Goal: Task Accomplishment & Management: Complete application form

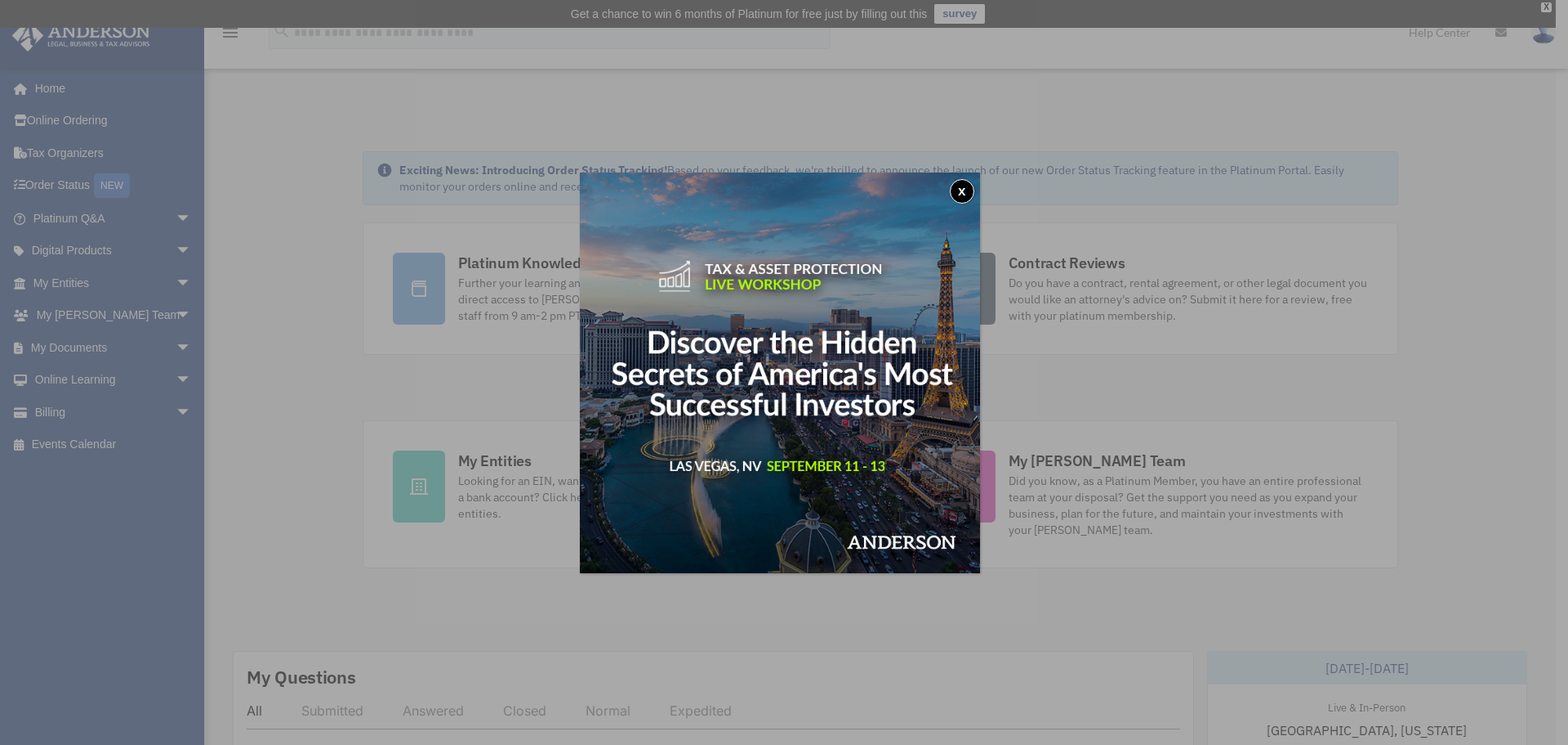
click at [967, 190] on button "x" at bounding box center [962, 191] width 25 height 25
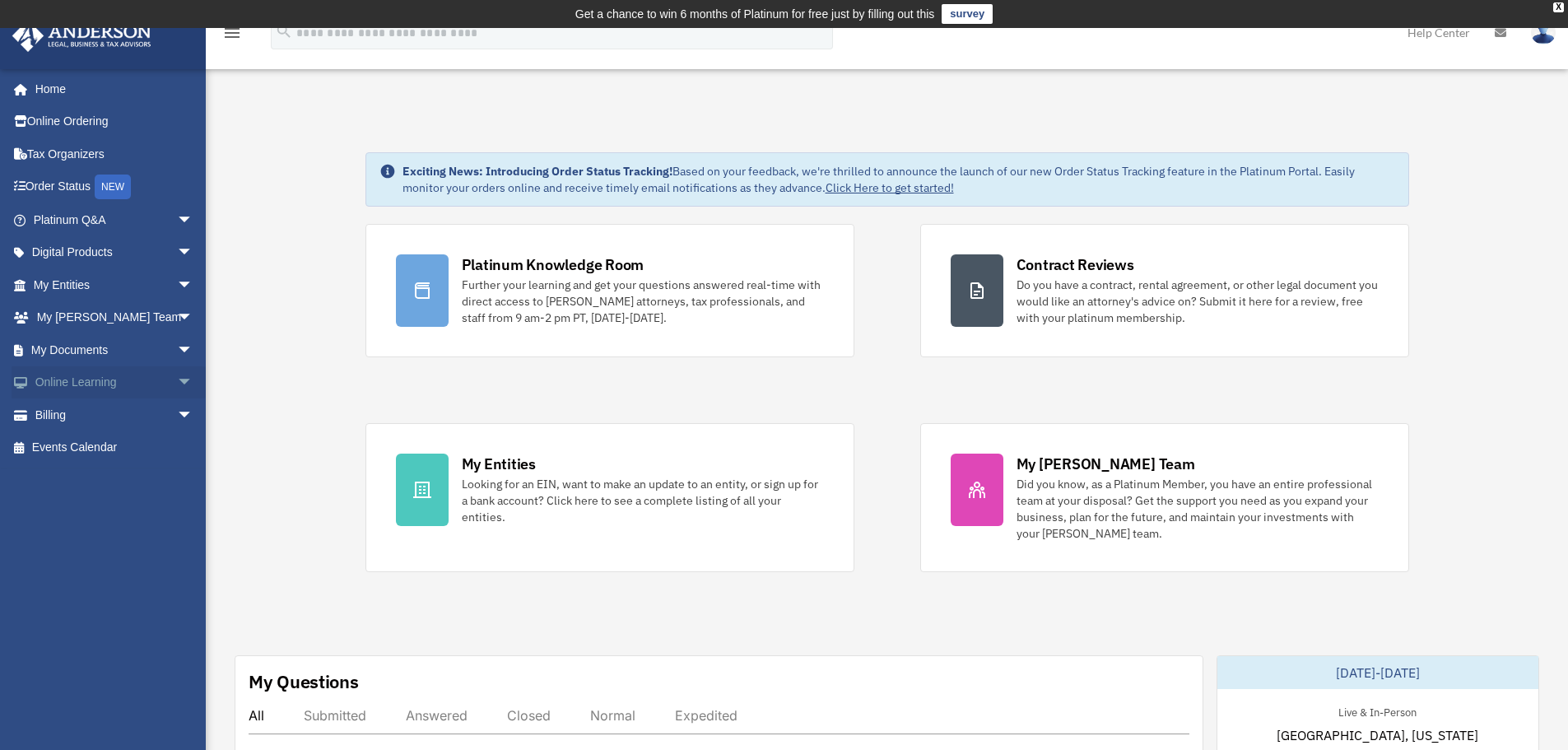
click at [177, 389] on span "arrow_drop_down" at bounding box center [193, 383] width 33 height 34
click at [177, 355] on span "arrow_drop_down" at bounding box center [193, 350] width 33 height 34
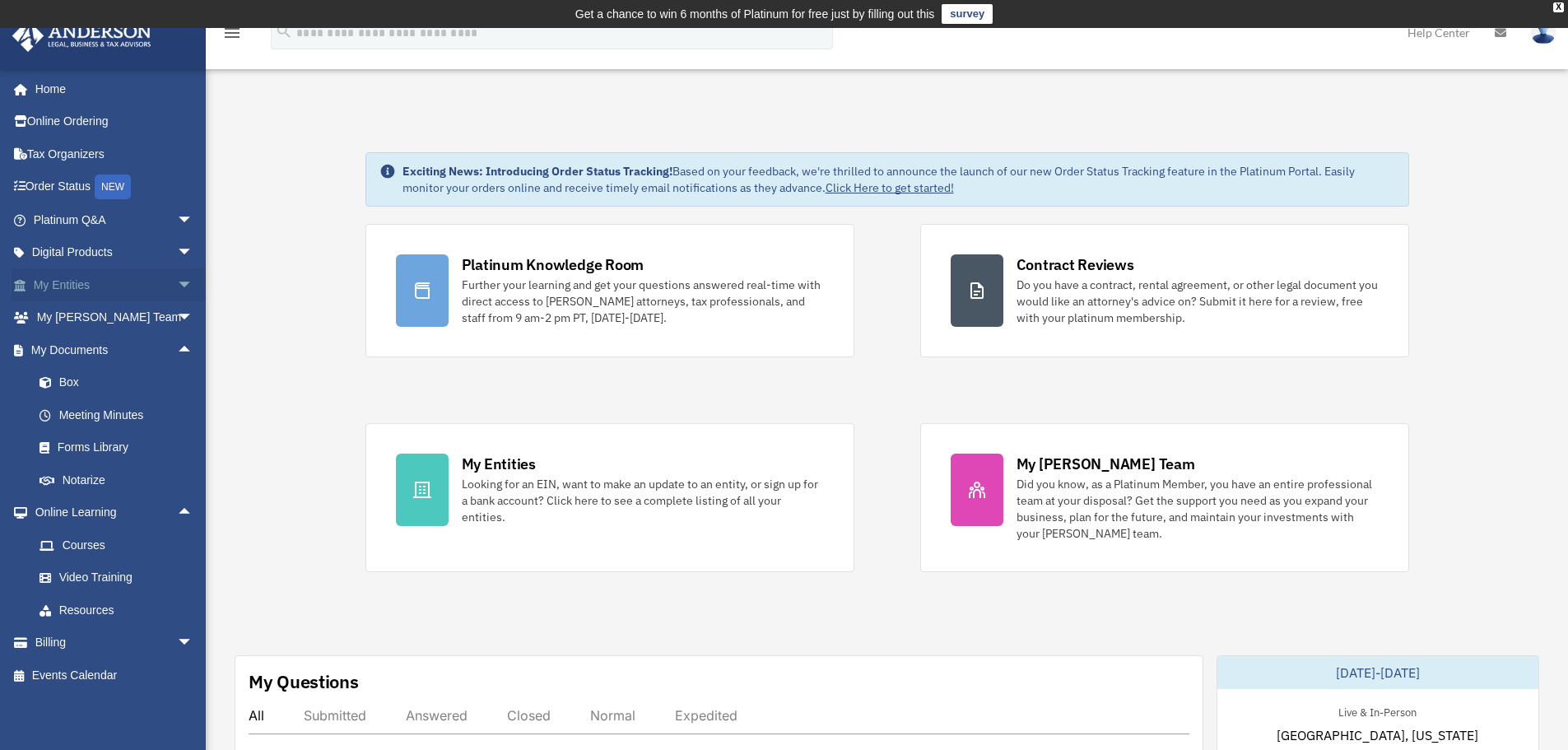
click at [177, 285] on span "arrow_drop_down" at bounding box center [193, 285] width 33 height 34
click at [120, 315] on link "Overview" at bounding box center [120, 317] width 195 height 33
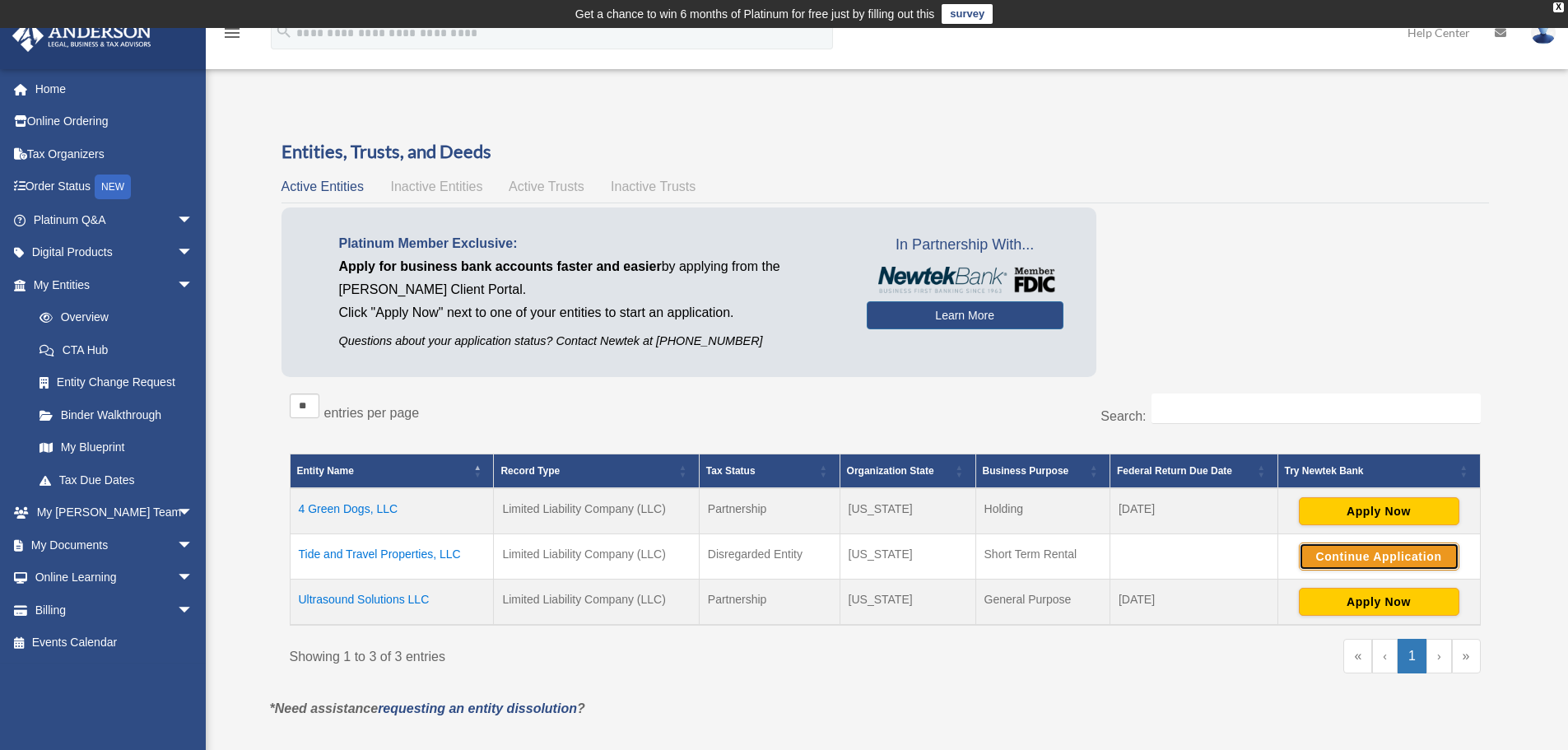
click at [1326, 566] on button "Continue Application" at bounding box center [1378, 556] width 160 height 28
